Goal: Task Accomplishment & Management: Complete application form

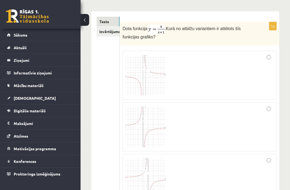
scroll to position [83, 0]
click at [86, 22] on button at bounding box center [84, 20] width 9 height 12
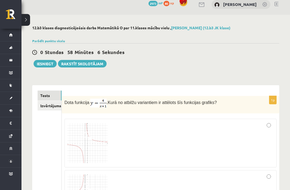
scroll to position [0, 0]
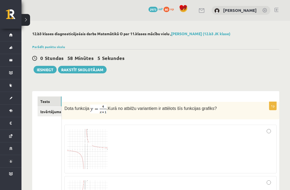
click at [47, 110] on link "Izvērtējums!" at bounding box center [50, 111] width 24 height 10
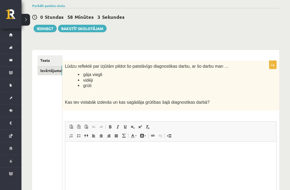
scroll to position [41, 0]
click at [46, 60] on link "Tests" at bounding box center [50, 60] width 24 height 10
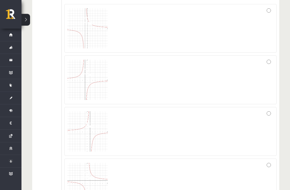
scroll to position [120, 0]
click at [74, 37] on img at bounding box center [87, 28] width 40 height 40
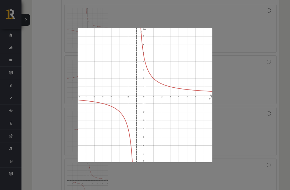
click at [42, 93] on div at bounding box center [145, 95] width 290 height 190
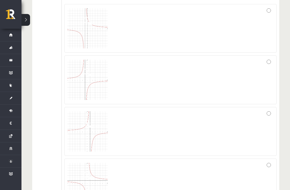
click at [84, 86] on img at bounding box center [87, 80] width 40 height 40
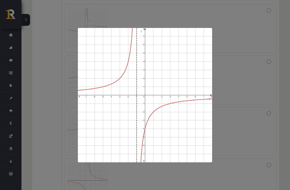
click at [54, 100] on div at bounding box center [145, 95] width 290 height 190
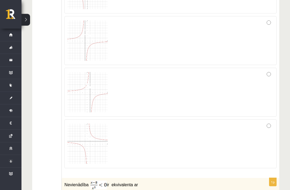
scroll to position [160, 0]
click at [77, 92] on img at bounding box center [87, 92] width 40 height 40
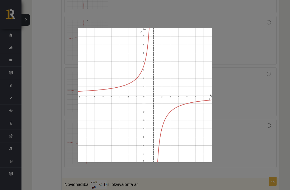
click at [50, 114] on div at bounding box center [145, 95] width 290 height 190
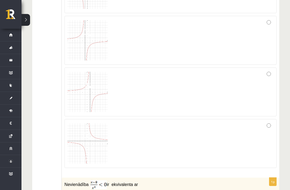
click at [73, 138] on img at bounding box center [87, 143] width 40 height 40
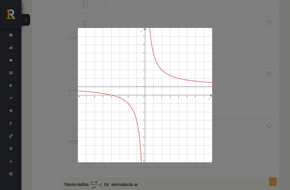
click at [55, 113] on div at bounding box center [145, 95] width 290 height 190
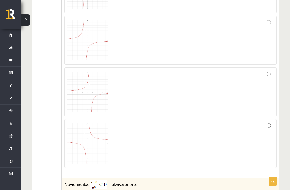
click at [80, 135] on img at bounding box center [87, 143] width 40 height 40
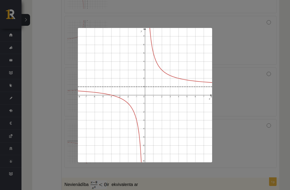
click at [55, 111] on div at bounding box center [145, 95] width 290 height 190
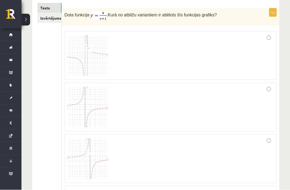
scroll to position [94, 0]
click at [76, 61] on img at bounding box center [87, 55] width 40 height 40
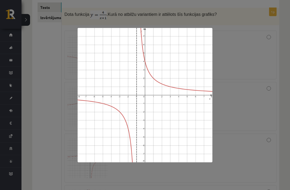
click at [45, 51] on div at bounding box center [145, 95] width 290 height 190
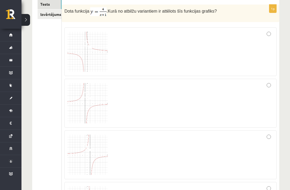
scroll to position [97, 0]
click at [122, 62] on div at bounding box center [170, 52] width 206 height 43
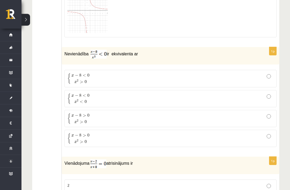
scroll to position [290, 0]
click at [77, 79] on span "2" at bounding box center [78, 80] width 2 height 2
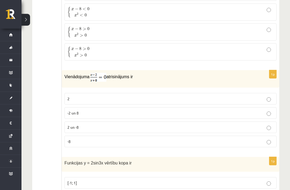
scroll to position [377, 0]
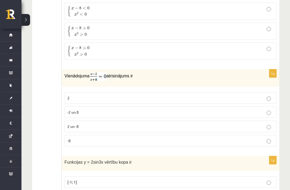
click at [71, 97] on p "2" at bounding box center [170, 98] width 206 height 6
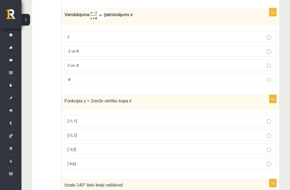
scroll to position [439, 0]
click at [71, 132] on span "[-2; 2]" at bounding box center [72, 134] width 10 height 5
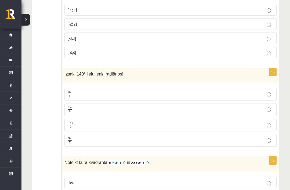
scroll to position [549, 0]
click at [69, 111] on span "9" at bounding box center [70, 111] width 4 height 2
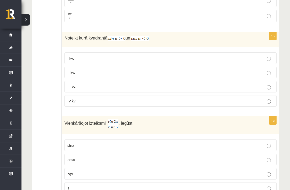
scroll to position [675, 0]
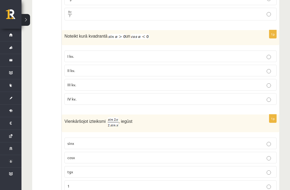
click at [77, 75] on label "II kv." at bounding box center [170, 71] width 212 height 12
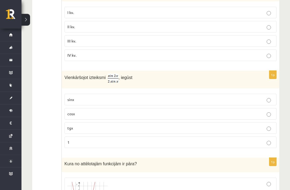
scroll to position [719, 0]
click at [66, 111] on label "cosx" at bounding box center [170, 114] width 212 height 12
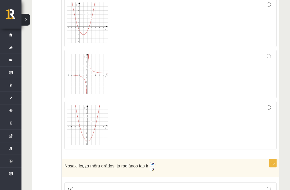
scroll to position [898, 0]
click at [117, 121] on div at bounding box center [170, 125] width 206 height 42
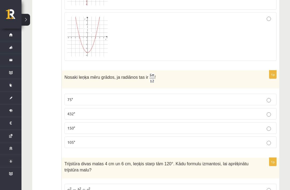
scroll to position [987, 0]
click at [71, 97] on p "75°" at bounding box center [170, 100] width 206 height 6
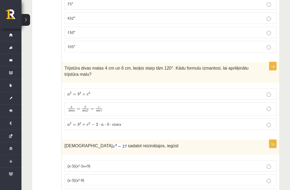
scroll to position [1083, 0]
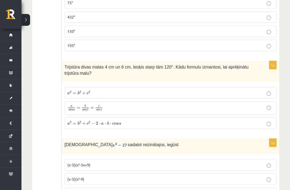
click at [72, 124] on span "a 2 = b 2 + c 2 − 2 ⋅ a ⋅ b ⋅ c o s α" at bounding box center [94, 123] width 54 height 4
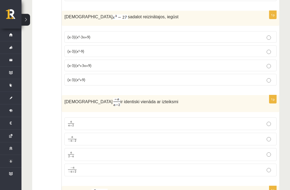
scroll to position [1211, 0]
click at [71, 68] on label "(x-3)(x²+3x+9)" at bounding box center [170, 66] width 212 height 12
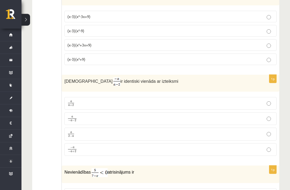
scroll to position [1232, 0]
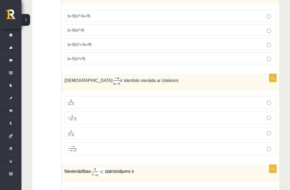
click at [69, 135] on span "2" at bounding box center [69, 135] width 2 height 2
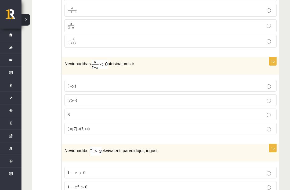
scroll to position [1339, 0]
click at [67, 97] on span "(7;+∞)" at bounding box center [72, 99] width 10 height 5
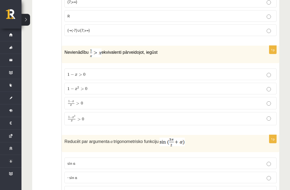
scroll to position [1438, 0]
click at [73, 120] on span "x" at bounding box center [72, 121] width 2 height 2
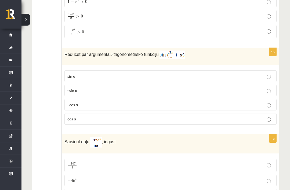
scroll to position [1525, 0]
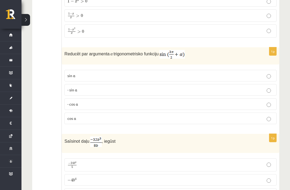
click at [75, 101] on span "- cos ⁡α" at bounding box center [72, 103] width 10 height 5
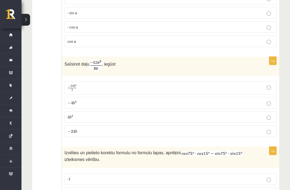
scroll to position [1602, 0]
click at [71, 104] on span "−" at bounding box center [68, 102] width 3 height 3
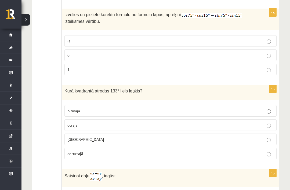
scroll to position [1739, 0]
click at [69, 54] on span "0" at bounding box center [68, 55] width 2 height 5
click at [73, 124] on span "otrajā" at bounding box center [72, 124] width 10 height 5
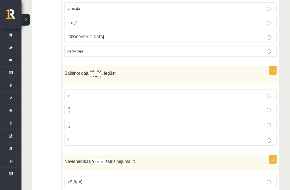
scroll to position [1842, 0]
click at [77, 110] on p "a b a b" at bounding box center [170, 109] width 206 height 7
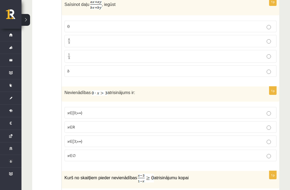
scroll to position [1912, 0]
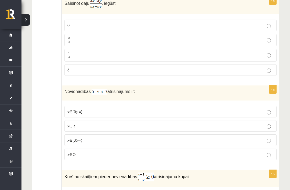
click at [70, 152] on span "x∈∅" at bounding box center [71, 154] width 8 height 5
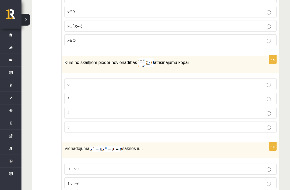
scroll to position [2026, 0]
click at [69, 96] on span "2" at bounding box center [68, 98] width 2 height 5
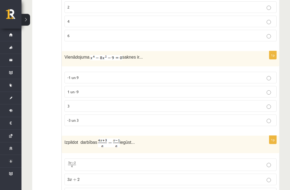
scroll to position [2117, 0]
click at [73, 118] on span "-3 un 3" at bounding box center [72, 119] width 11 height 5
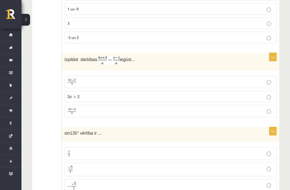
scroll to position [2199, 0]
click at [72, 108] on span "+" at bounding box center [73, 109] width 2 height 2
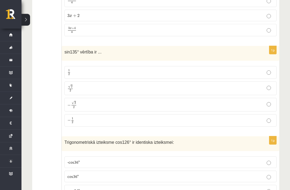
scroll to position [2280, 0]
click at [73, 86] on span "√ 2 2" at bounding box center [70, 87] width 6 height 7
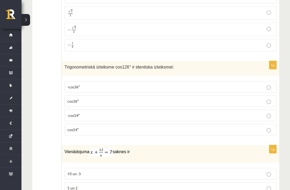
scroll to position [2356, 0]
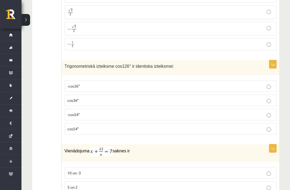
click at [74, 126] on span "cos54°" at bounding box center [72, 128] width 11 height 5
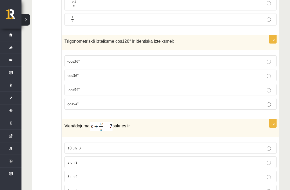
scroll to position [2381, 0]
click at [77, 91] on label "-cos54°" at bounding box center [170, 90] width 212 height 12
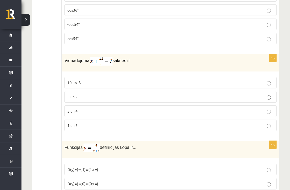
click at [78, 112] on label "3 un 4" at bounding box center [170, 111] width 212 height 12
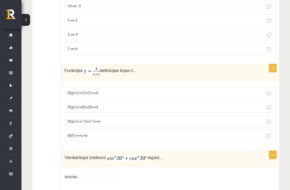
scroll to position [2524, 0]
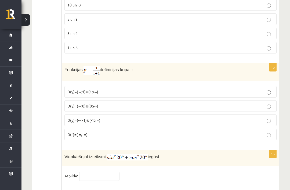
click at [71, 117] on span "D(y)=(-∞;-1)∪(-1;+∞)" at bounding box center [83, 119] width 33 height 5
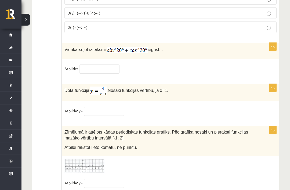
scroll to position [2631, 0]
click at [86, 75] on div "1p Vienkāršojot izteiksmi iegūst... Atbilde:" at bounding box center [170, 61] width 217 height 36
click at [89, 69] on input "text" at bounding box center [99, 68] width 40 height 9
type input "*"
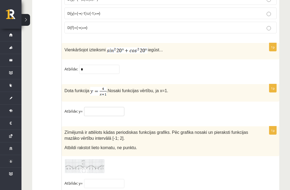
click at [97, 110] on input "text" at bounding box center [104, 111] width 40 height 9
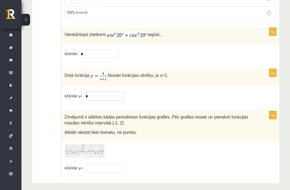
scroll to position [2646, 0]
type input "*"
click at [102, 167] on input "text" at bounding box center [104, 168] width 40 height 9
click at [81, 146] on img at bounding box center [84, 150] width 40 height 15
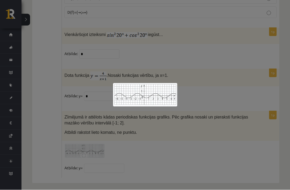
scroll to position [2631, 0]
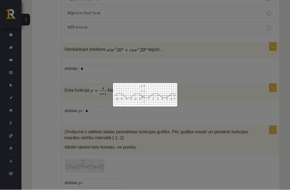
click at [41, 129] on div at bounding box center [145, 95] width 290 height 190
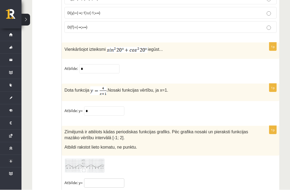
click at [99, 186] on input "text" at bounding box center [104, 182] width 40 height 9
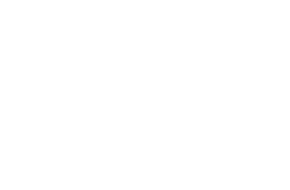
scroll to position [0, 0]
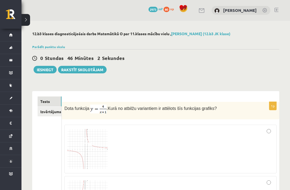
type input "**"
click at [45, 109] on link "Izvērtējums!" at bounding box center [50, 111] width 24 height 10
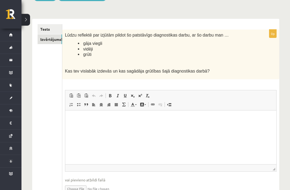
scroll to position [72, 0]
click at [99, 126] on html at bounding box center [170, 118] width 211 height 16
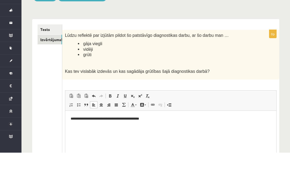
scroll to position [34, 0]
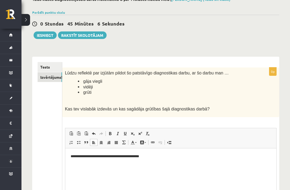
click at [40, 36] on button "Iesniegt" at bounding box center [45, 35] width 23 height 8
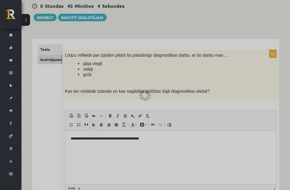
scroll to position [52, 0]
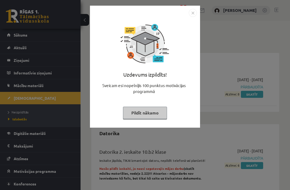
click at [134, 116] on button "Pildīt nākamo" at bounding box center [145, 112] width 44 height 12
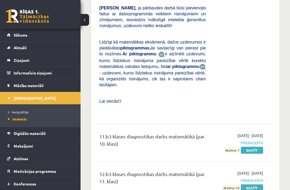
scroll to position [2638, 0]
click at [254, 184] on link "Skatīt" at bounding box center [252, 187] width 22 height 7
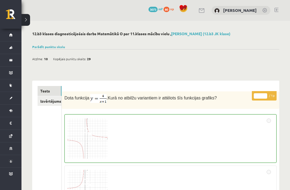
click at [44, 102] on link "Izvērtējums!" at bounding box center [50, 101] width 24 height 10
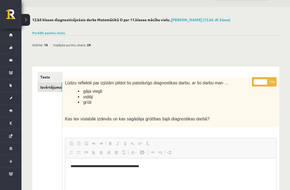
click at [43, 88] on link "Izvērtējums!" at bounding box center [50, 87] width 24 height 10
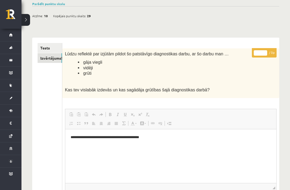
click at [47, 49] on link "Tests" at bounding box center [50, 48] width 24 height 10
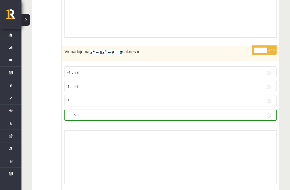
scroll to position [3384, 0]
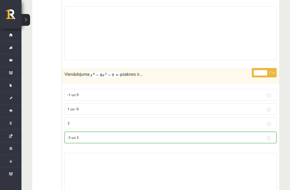
click at [29, 17] on button at bounding box center [25, 20] width 9 height 12
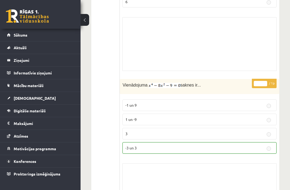
click at [17, 35] on span "Sākums" at bounding box center [21, 34] width 14 height 5
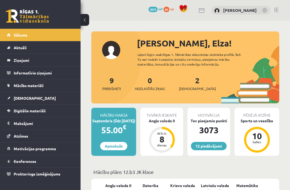
click at [190, 90] on span "[DEMOGRAPHIC_DATA]" at bounding box center [197, 88] width 37 height 5
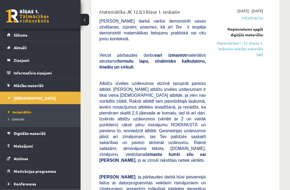
scroll to position [174, 0]
click at [253, 58] on link "Matemātikas I - 12. klases 1. ieskaites mācību materiāls (ab)" at bounding box center [238, 49] width 49 height 17
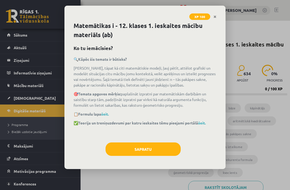
click at [168, 148] on button "Sapratu" at bounding box center [142, 148] width 75 height 13
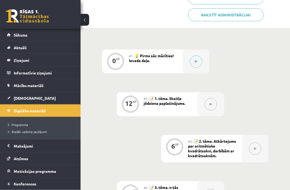
scroll to position [190, 0]
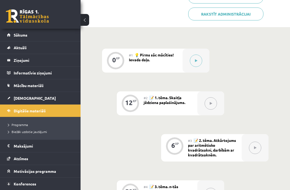
click at [190, 67] on div at bounding box center [195, 61] width 27 height 24
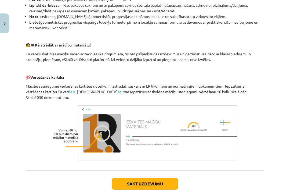
scroll to position [224, 0]
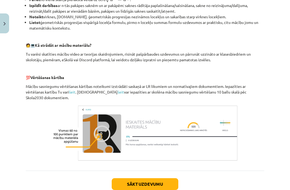
click at [160, 178] on button "Sākt uzdevumu" at bounding box center [145, 184] width 67 height 12
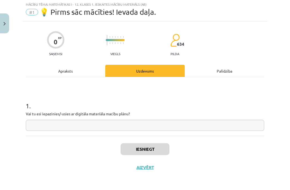
scroll to position [0, 0]
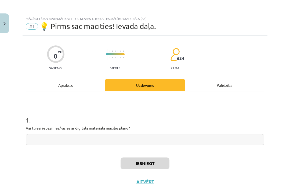
click at [43, 142] on input "text" at bounding box center [145, 139] width 238 height 11
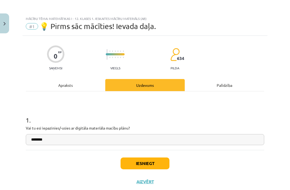
type input "********"
click at [132, 159] on button "Iesniegt" at bounding box center [144, 163] width 49 height 12
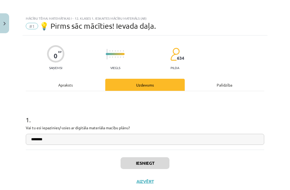
click at [148, 164] on button "Iesniegt" at bounding box center [144, 163] width 49 height 12
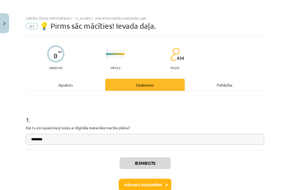
scroll to position [190, 0]
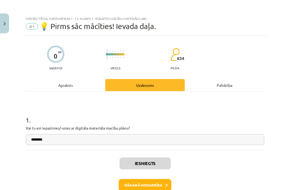
click at [150, 185] on button "Nākamā nodarbība" at bounding box center [145, 185] width 53 height 12
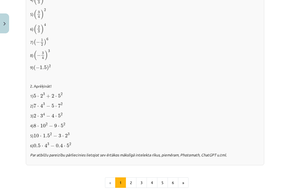
scroll to position [526, 0]
click at [129, 179] on button "2" at bounding box center [130, 182] width 11 height 11
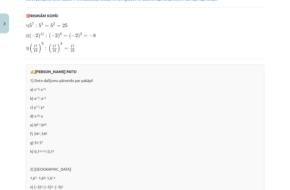
scroll to position [194, 0]
